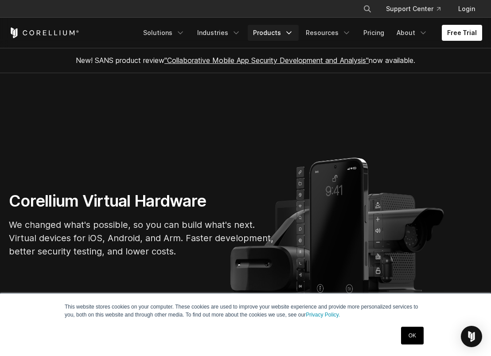
click at [292, 36] on icon "Navigation Menu" at bounding box center [289, 32] width 9 height 9
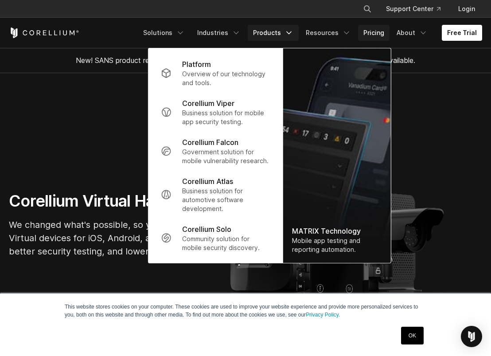
click at [378, 30] on link "Pricing" at bounding box center [373, 33] width 31 height 16
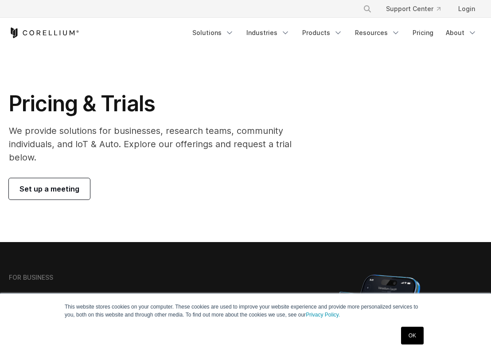
click at [72, 190] on span "Set up a meeting" at bounding box center [50, 189] width 60 height 11
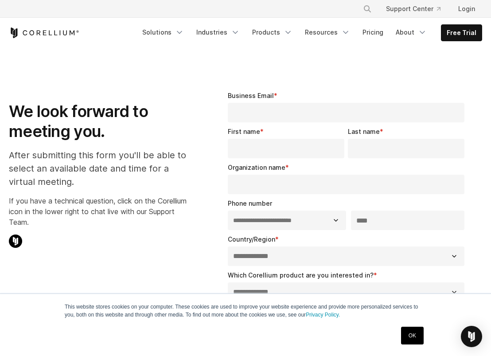
select select "**"
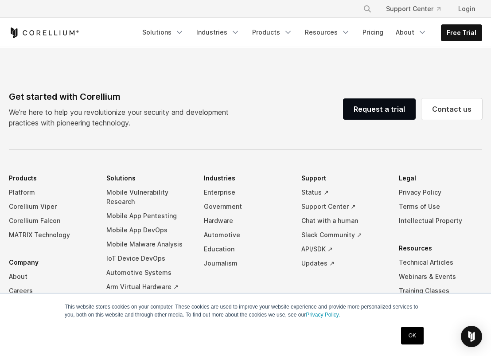
scroll to position [576, 0]
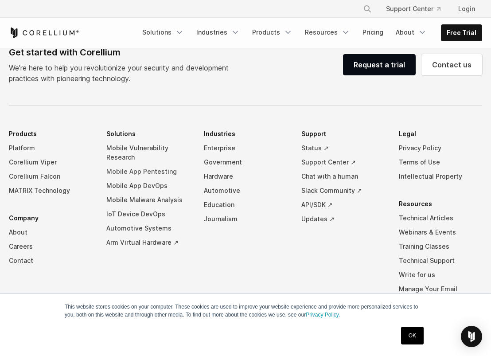
click at [141, 172] on link "Mobile App Pentesting" at bounding box center [147, 171] width 83 height 14
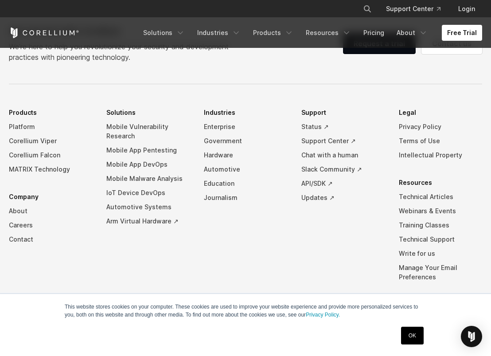
scroll to position [2804, 0]
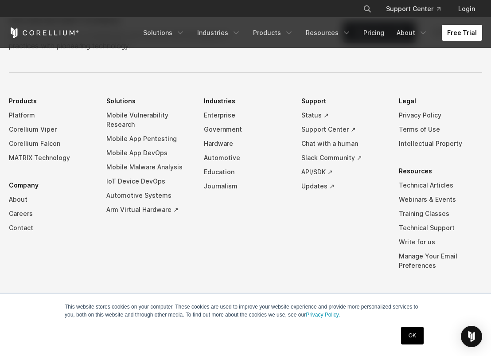
click at [413, 335] on link "OK" at bounding box center [412, 336] width 23 height 18
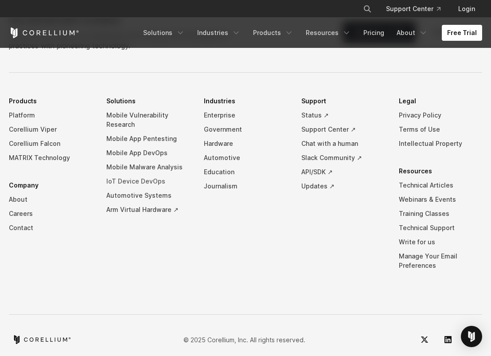
click at [136, 174] on link "IoT Device DevOps" at bounding box center [147, 181] width 83 height 14
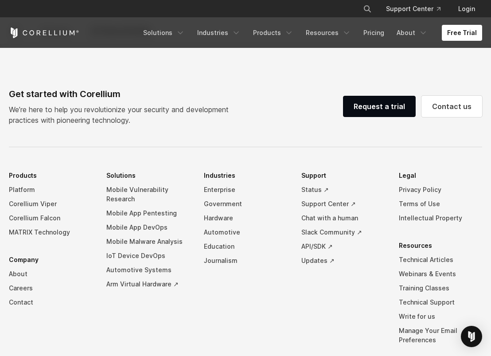
scroll to position [2482, 0]
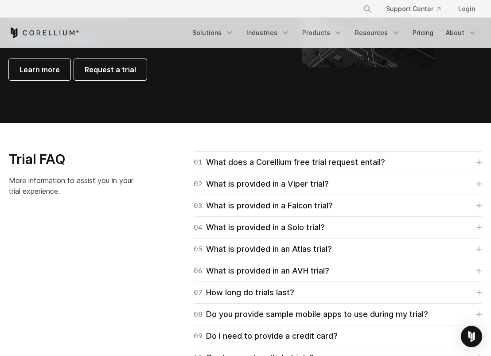
scroll to position [1152, 0]
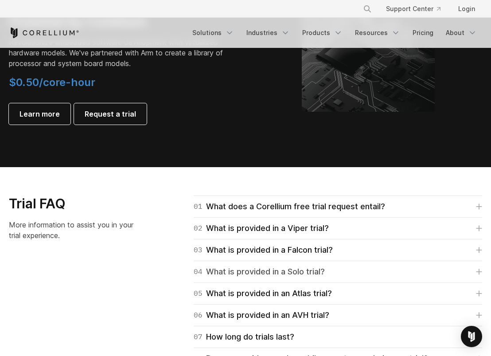
click at [363, 276] on link "04 What is provided in a Solo trial?" at bounding box center [338, 272] width 289 height 12
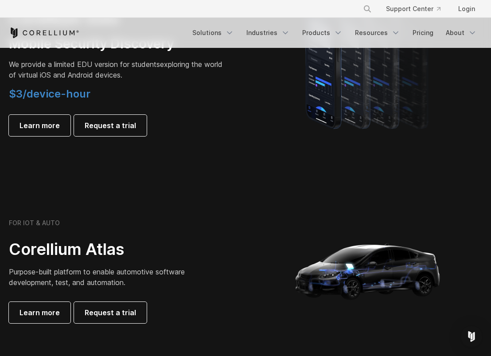
scroll to position [665, 0]
